Goal: Task Accomplishment & Management: Complete application form

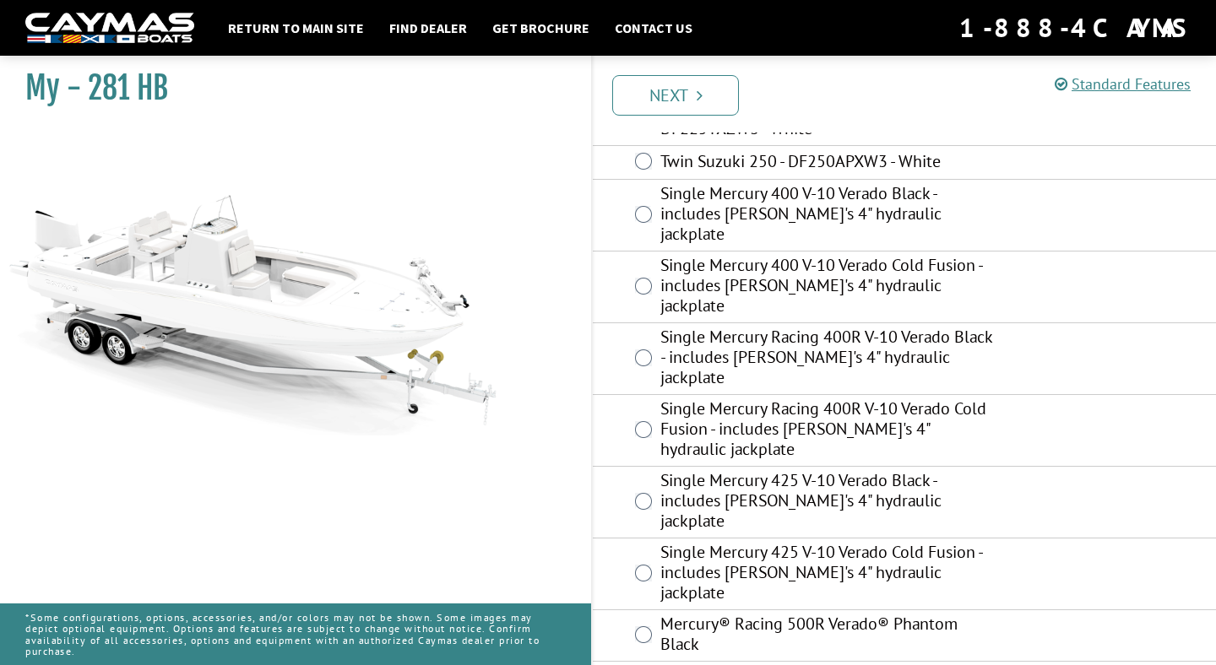
scroll to position [512, 0]
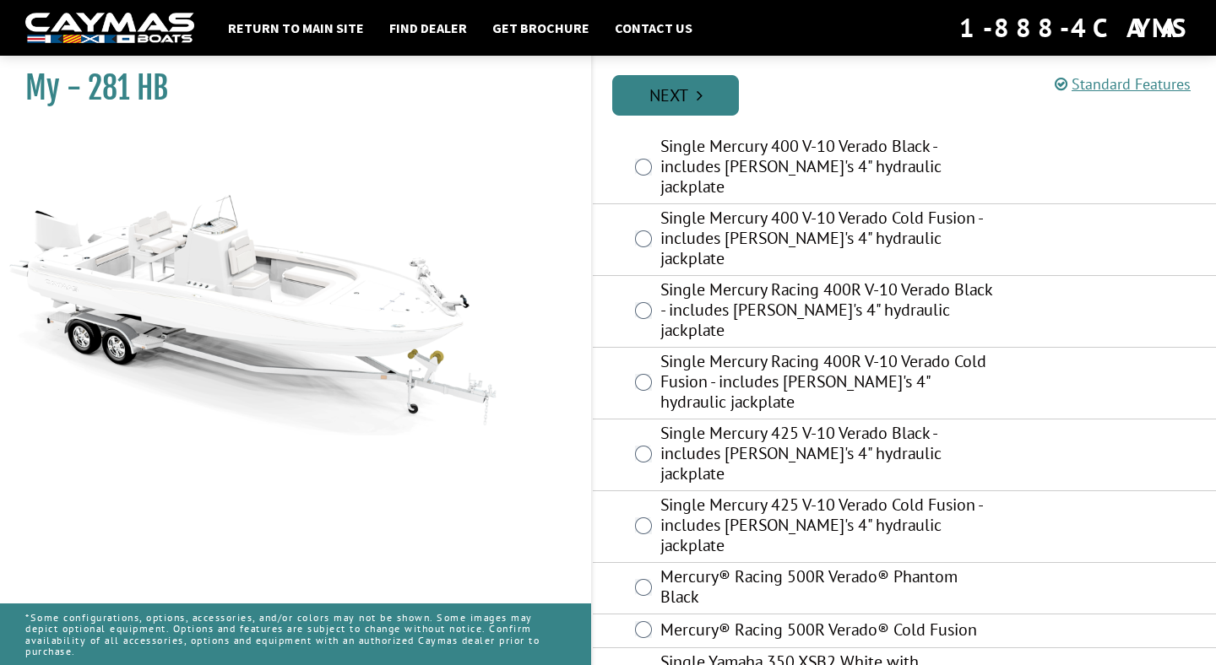
click at [691, 102] on link "Next" at bounding box center [675, 95] width 127 height 41
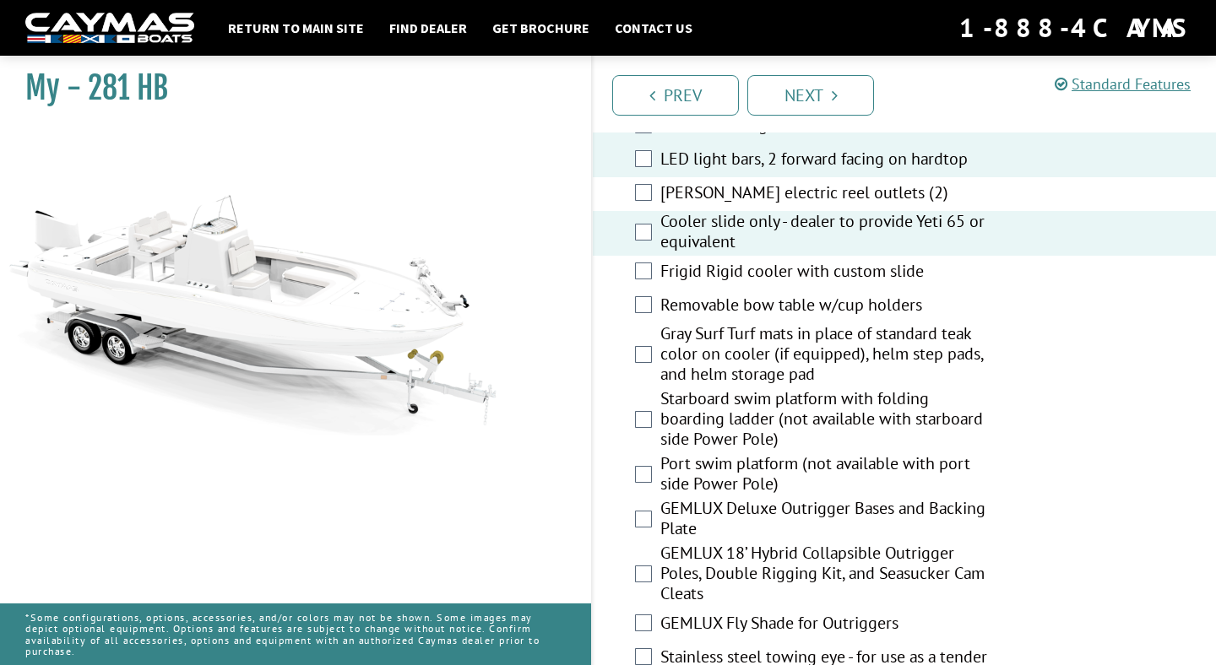
scroll to position [3134, 0]
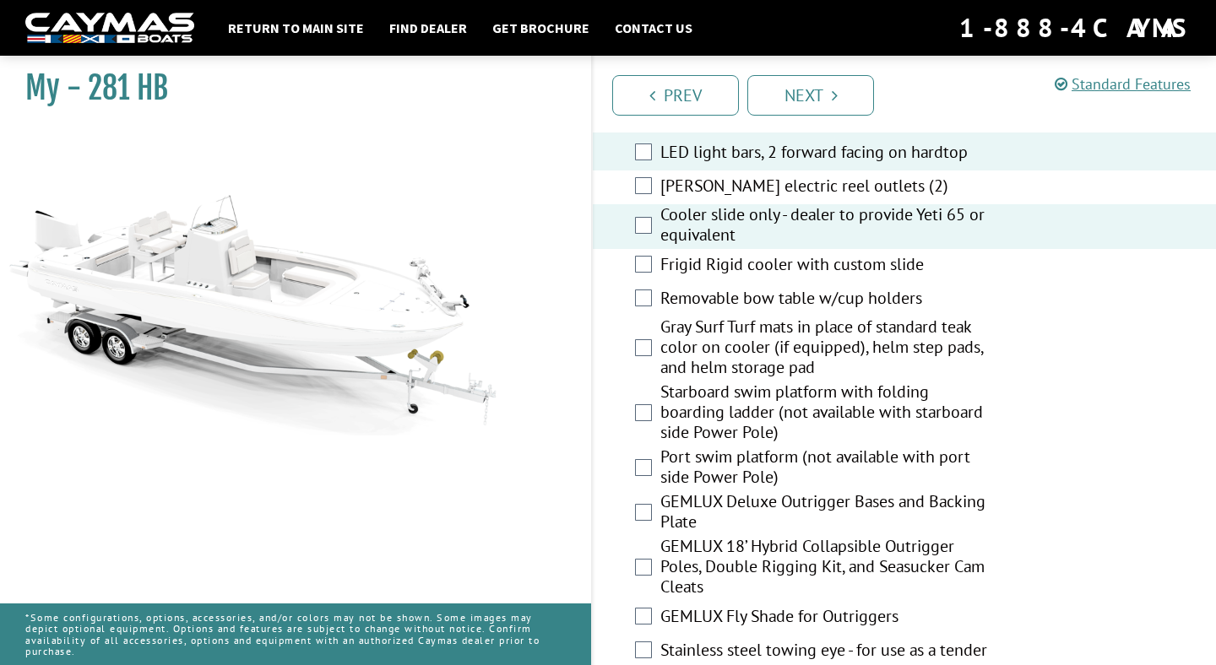
click at [644, 382] on div "Starboard swim platform with folding boarding ladder (not available with starbo…" at bounding box center [904, 414] width 623 height 65
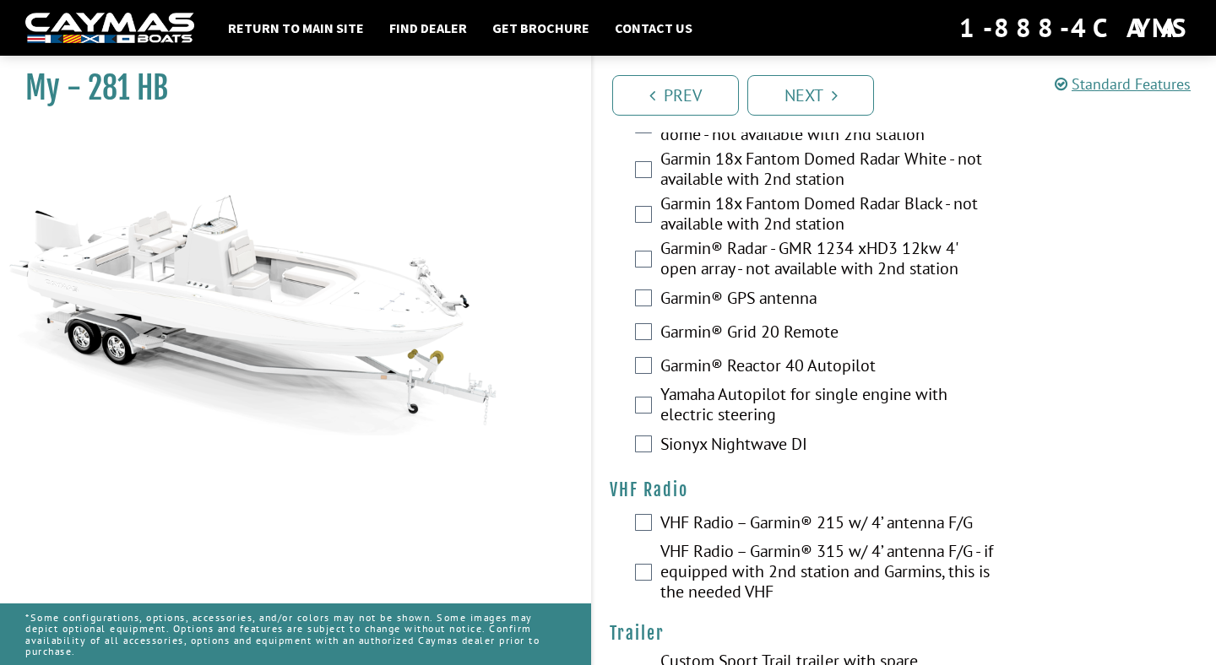
scroll to position [5597, 0]
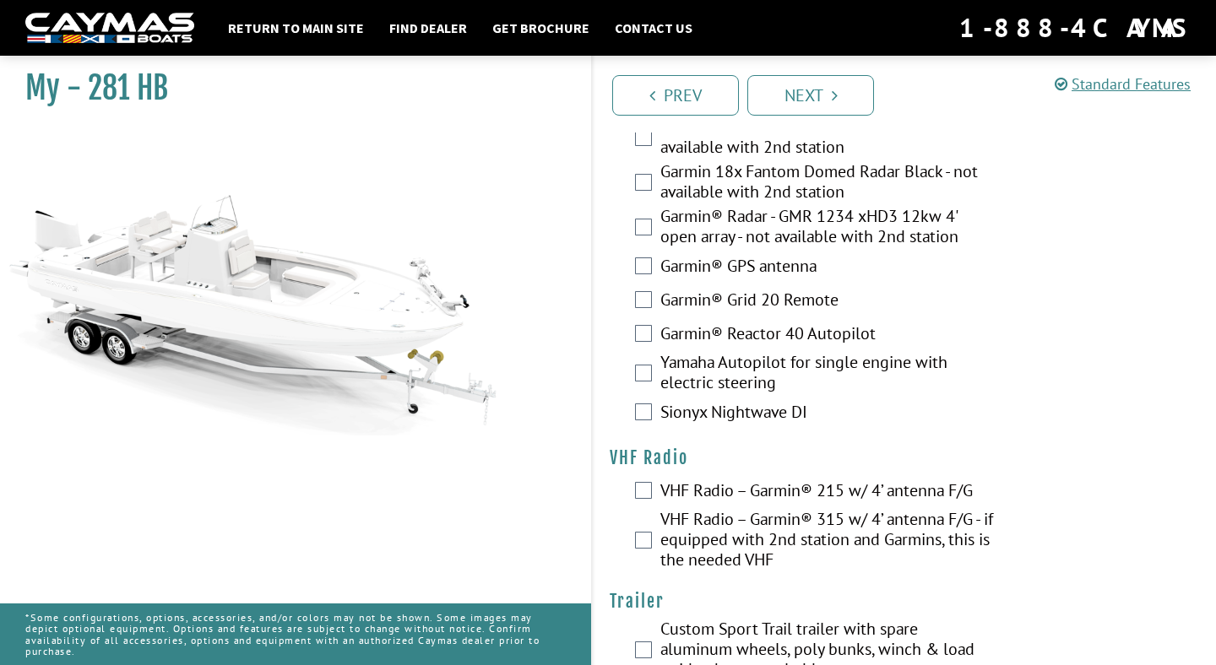
click at [655, 509] on div "VHF Radio – Garmin® 315 w/ 4’ antenna F/G - if equipped with 2nd station and Ga…" at bounding box center [904, 541] width 623 height 65
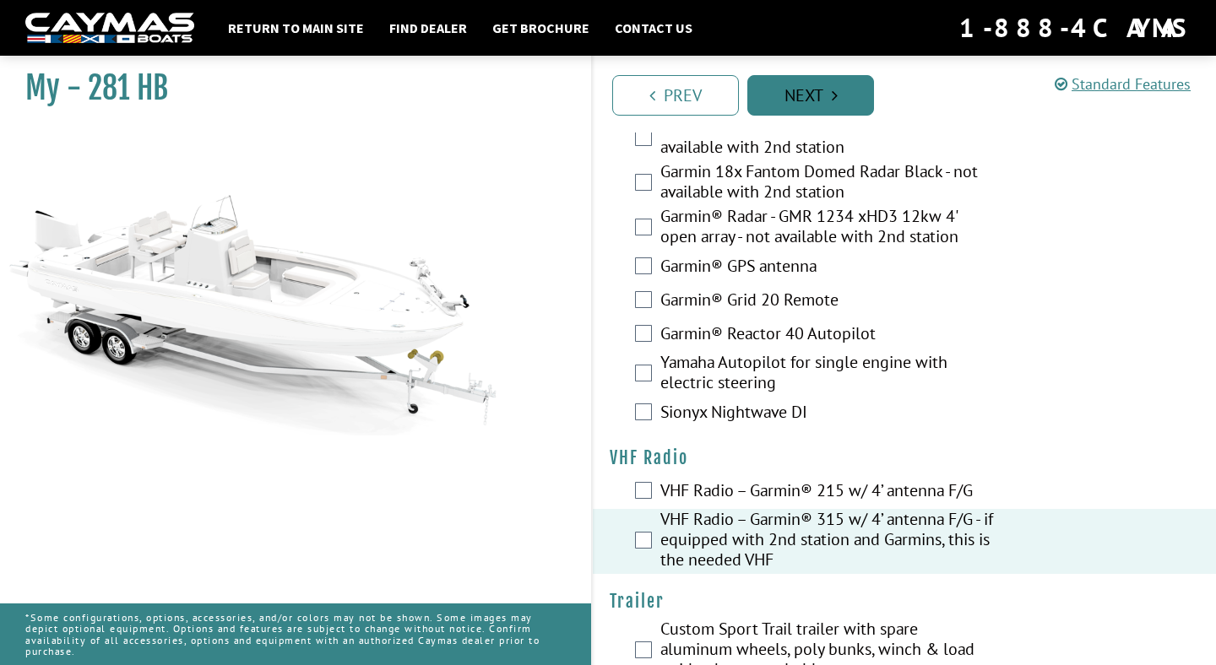
click at [823, 85] on link "Next" at bounding box center [810, 95] width 127 height 41
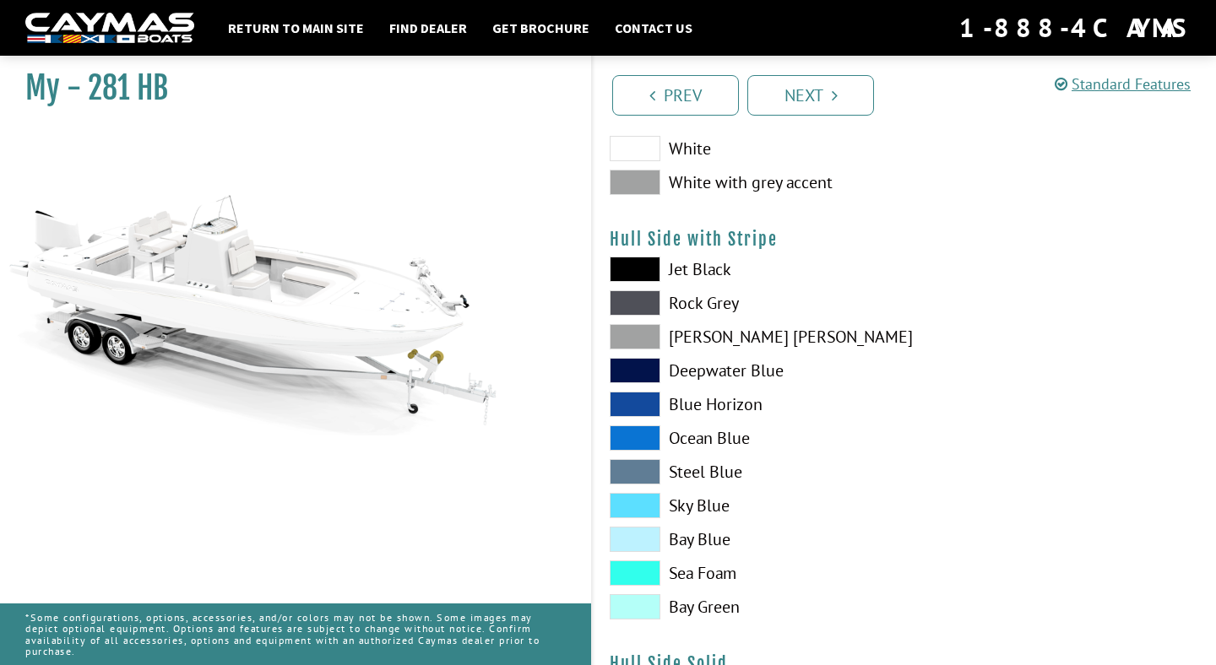
scroll to position [263, 0]
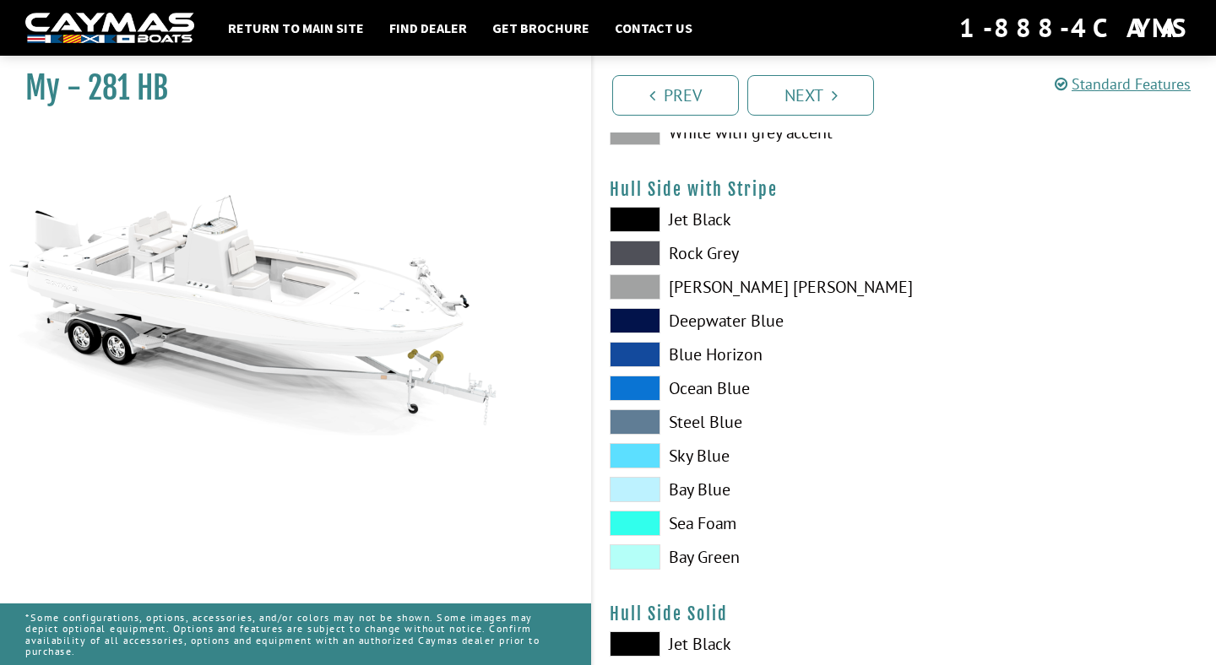
click at [648, 457] on span at bounding box center [635, 455] width 51 height 25
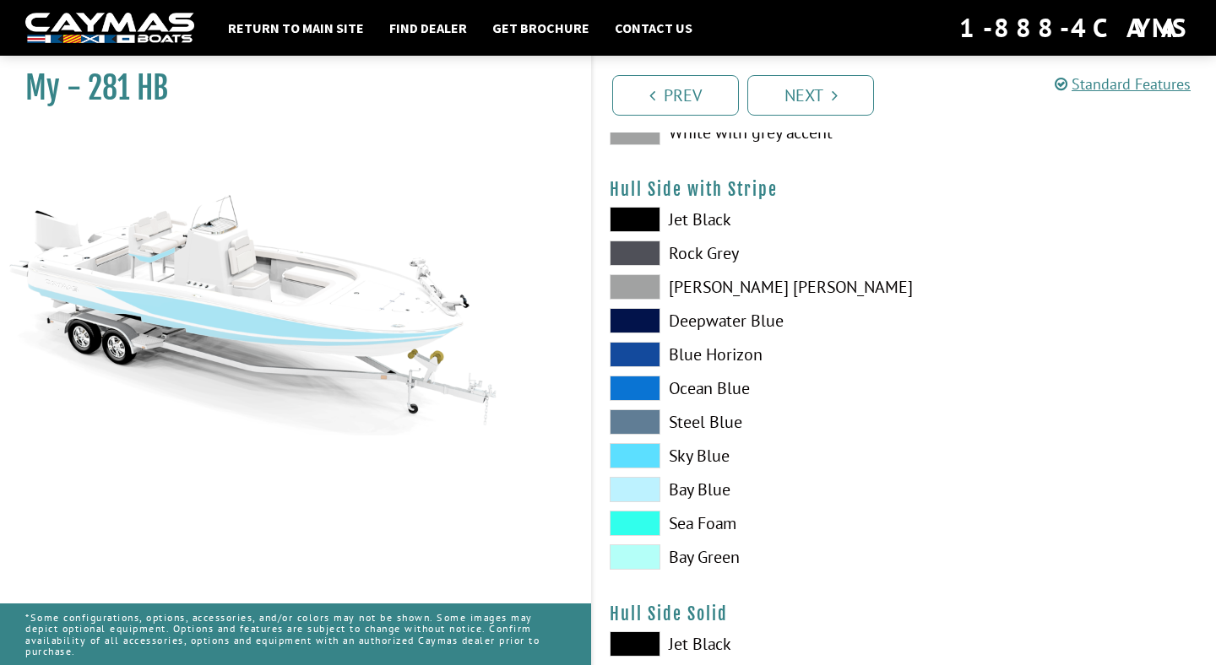
click at [650, 499] on span at bounding box center [635, 489] width 51 height 25
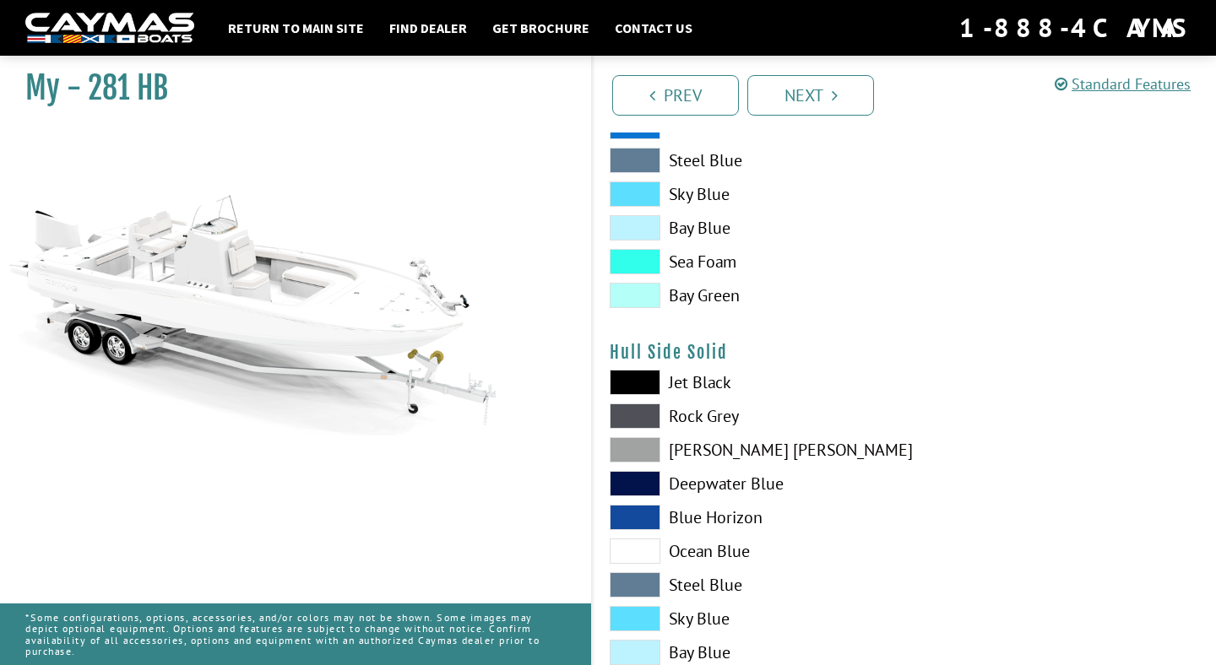
scroll to position [665, 0]
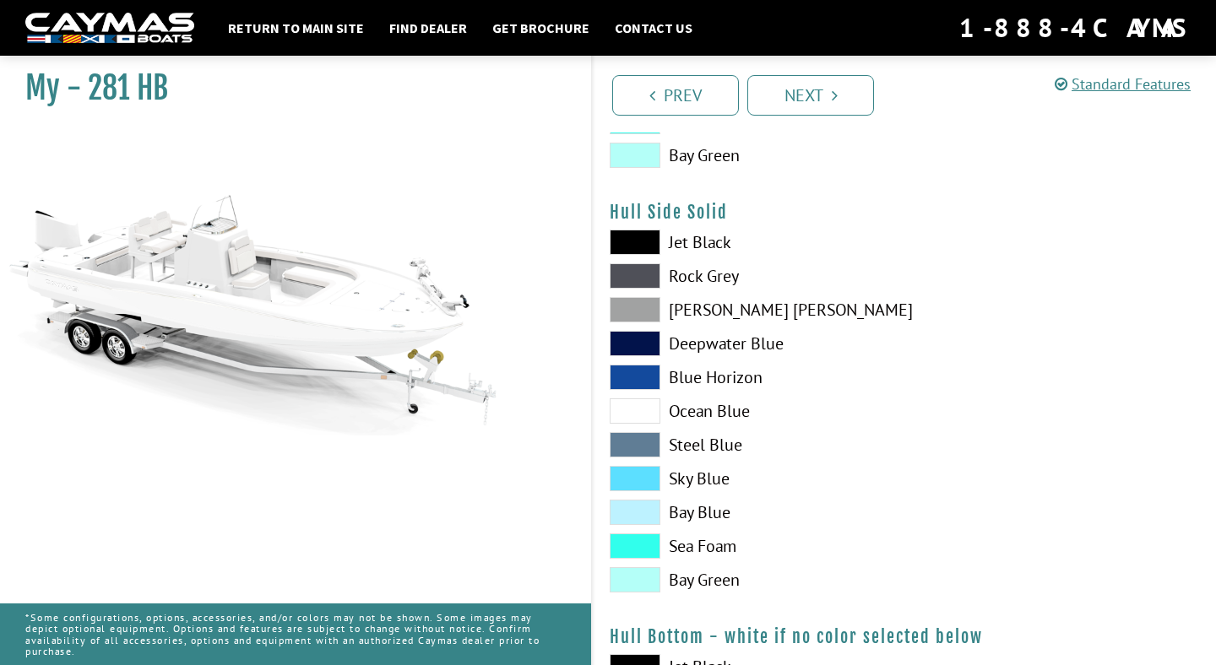
click at [656, 511] on span at bounding box center [635, 512] width 51 height 25
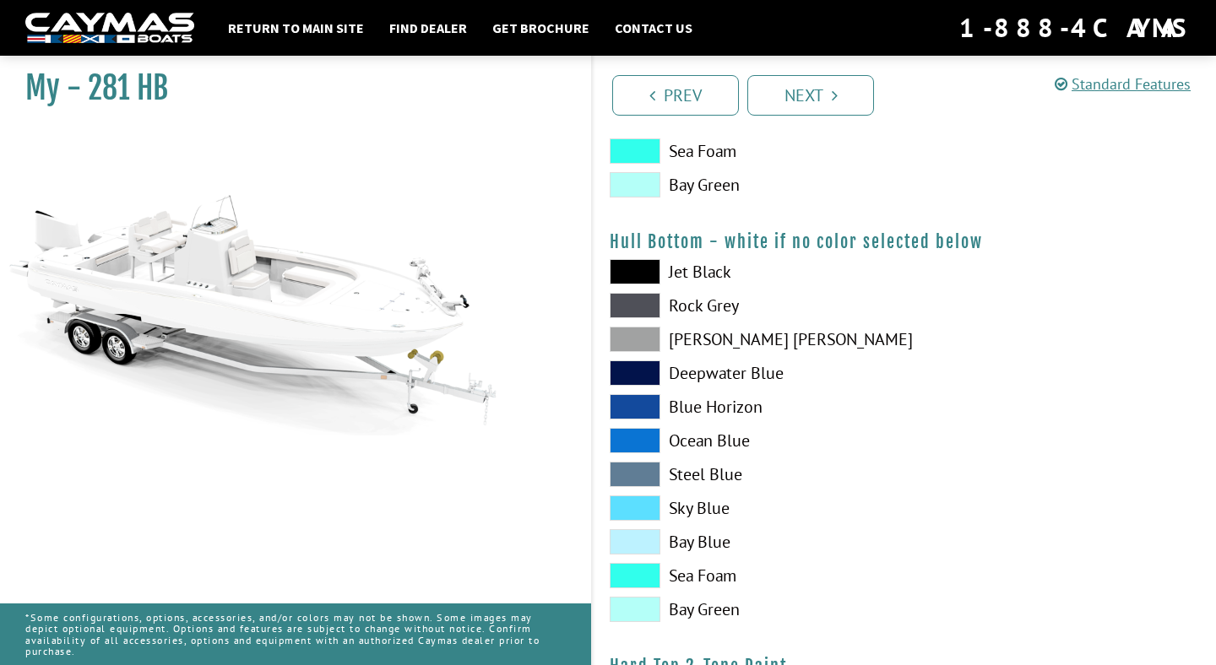
scroll to position [1163, 0]
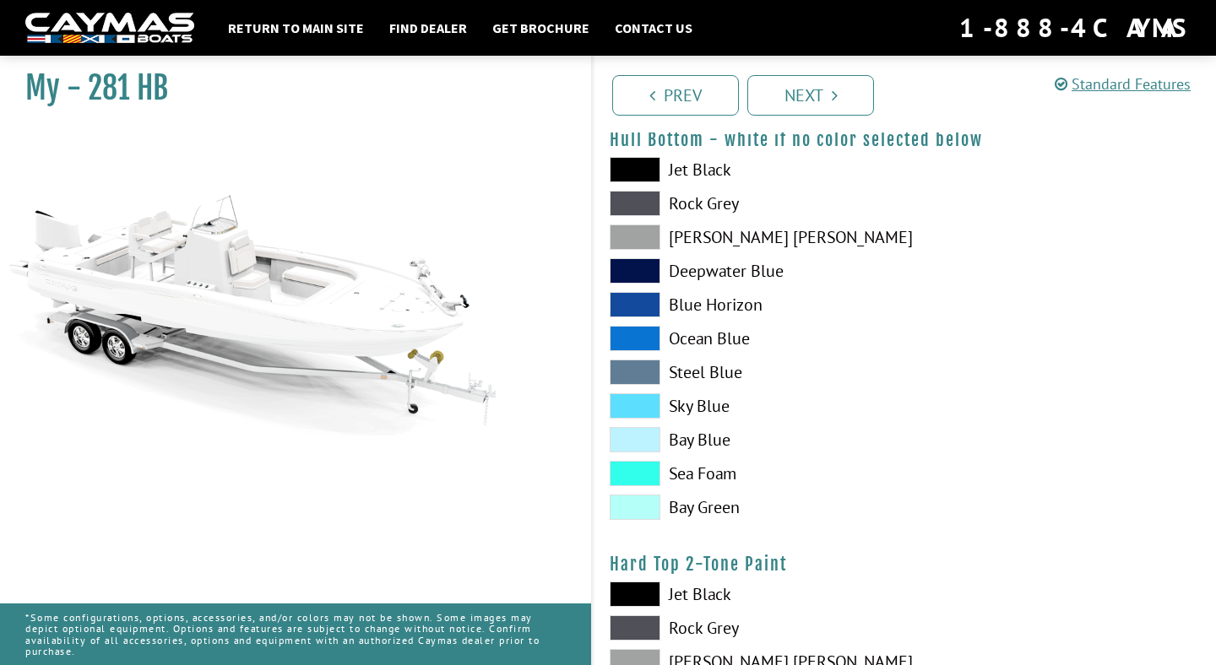
click at [646, 164] on span at bounding box center [635, 169] width 51 height 25
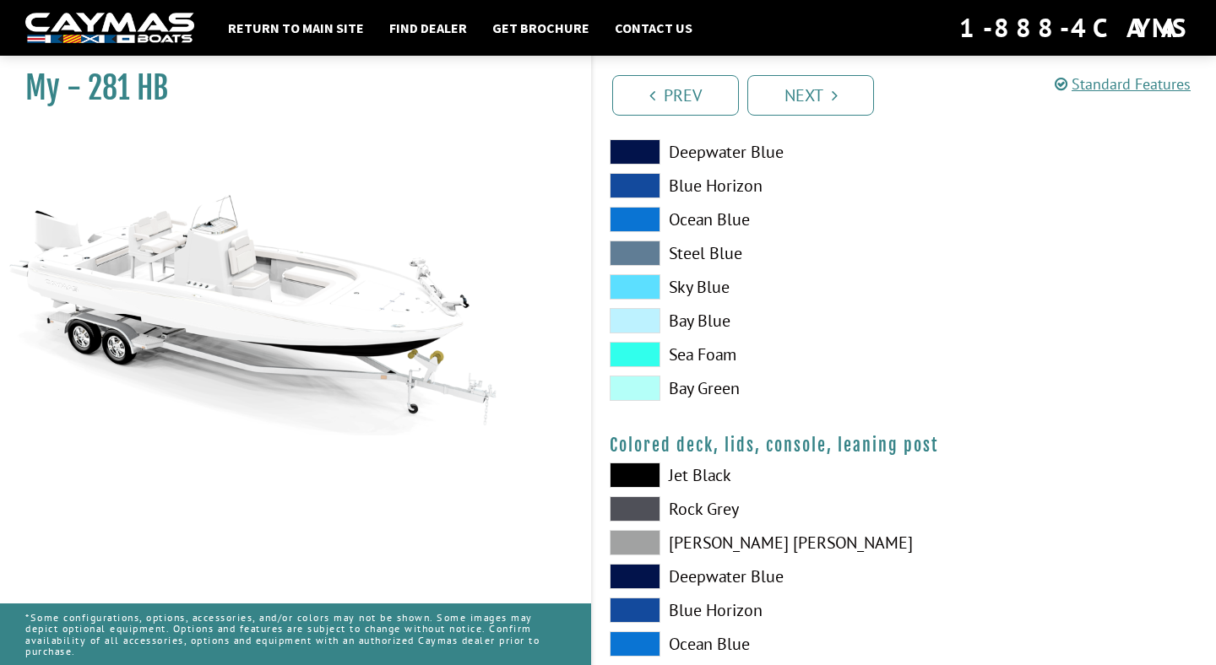
scroll to position [1672, 0]
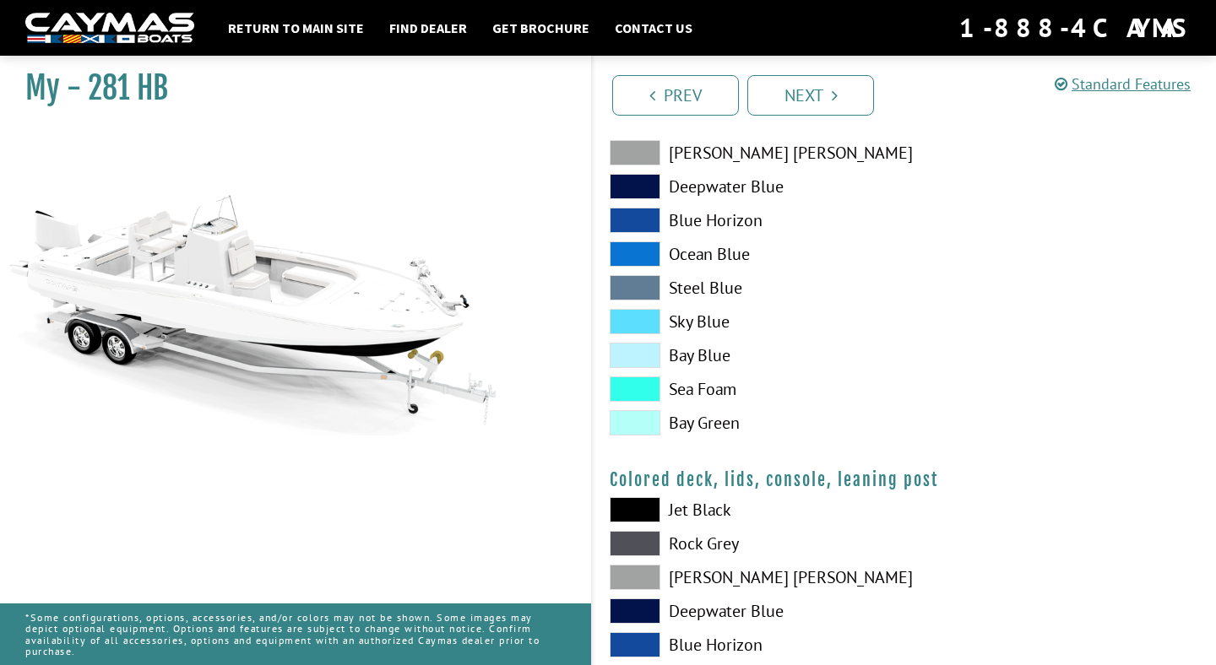
click at [646, 362] on span at bounding box center [635, 355] width 51 height 25
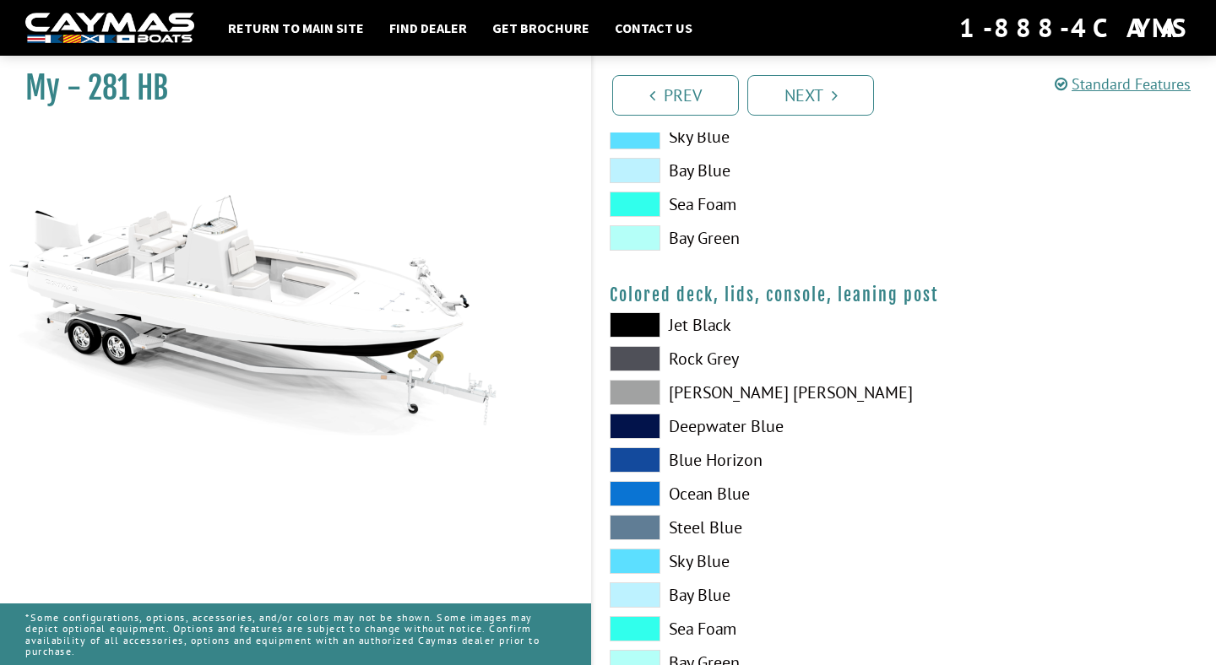
scroll to position [1917, 0]
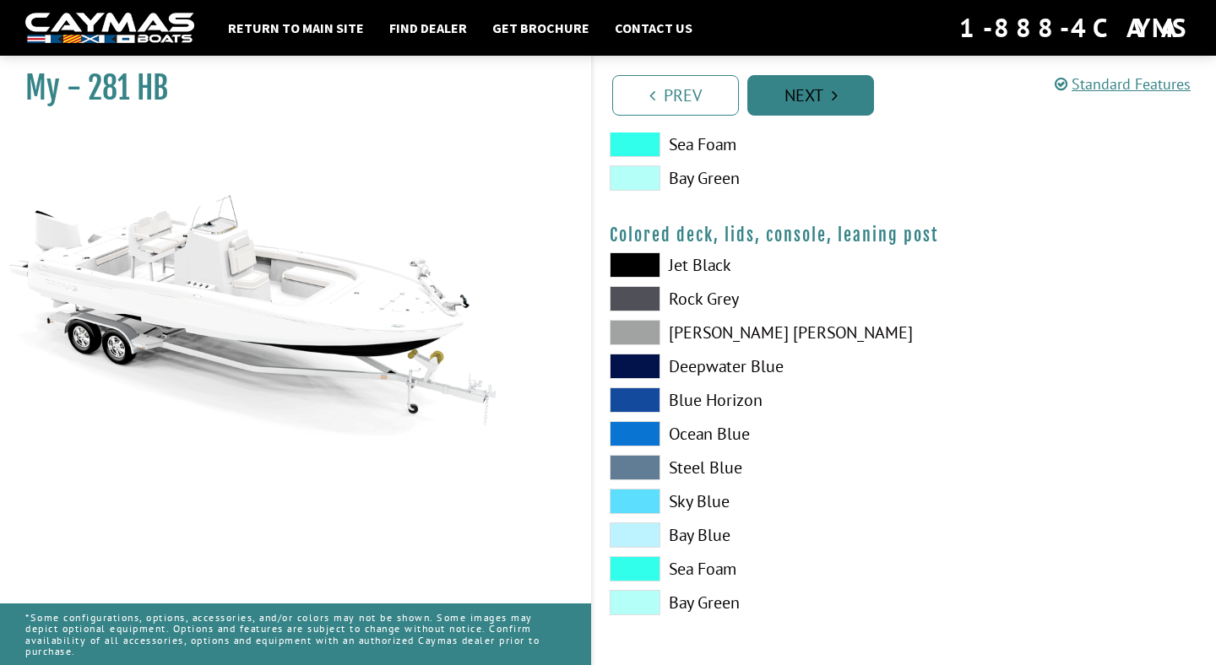
click at [809, 102] on link "Next" at bounding box center [810, 95] width 127 height 41
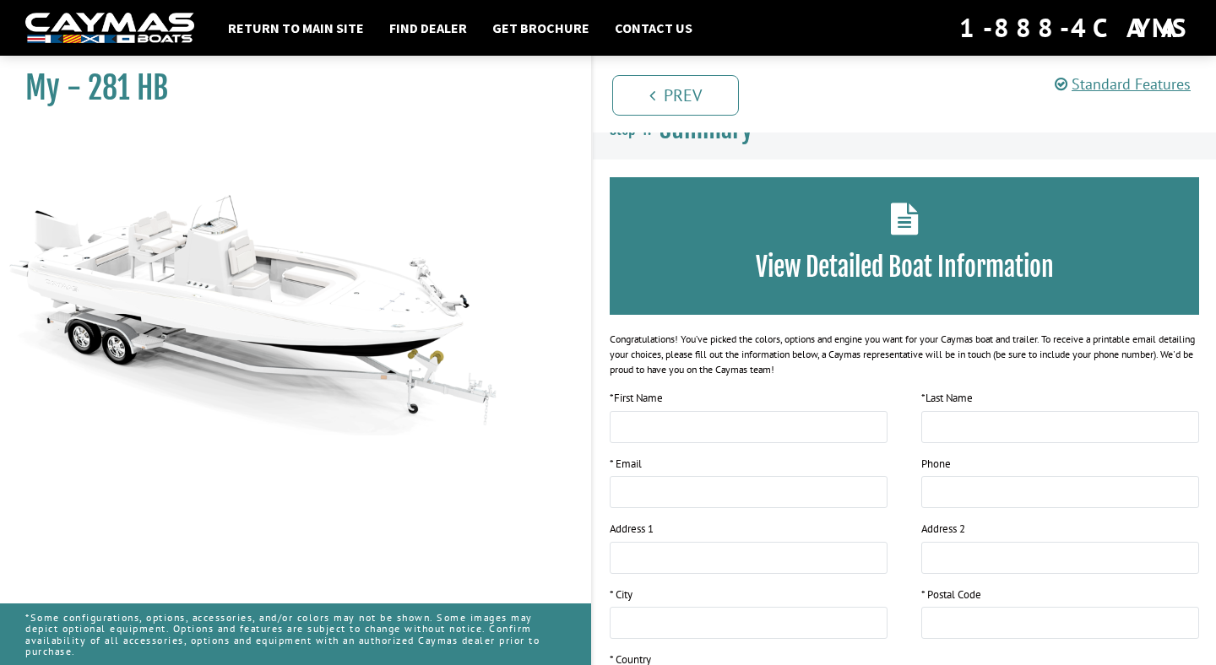
scroll to position [0, 0]
